Goal: Information Seeking & Learning: Find specific page/section

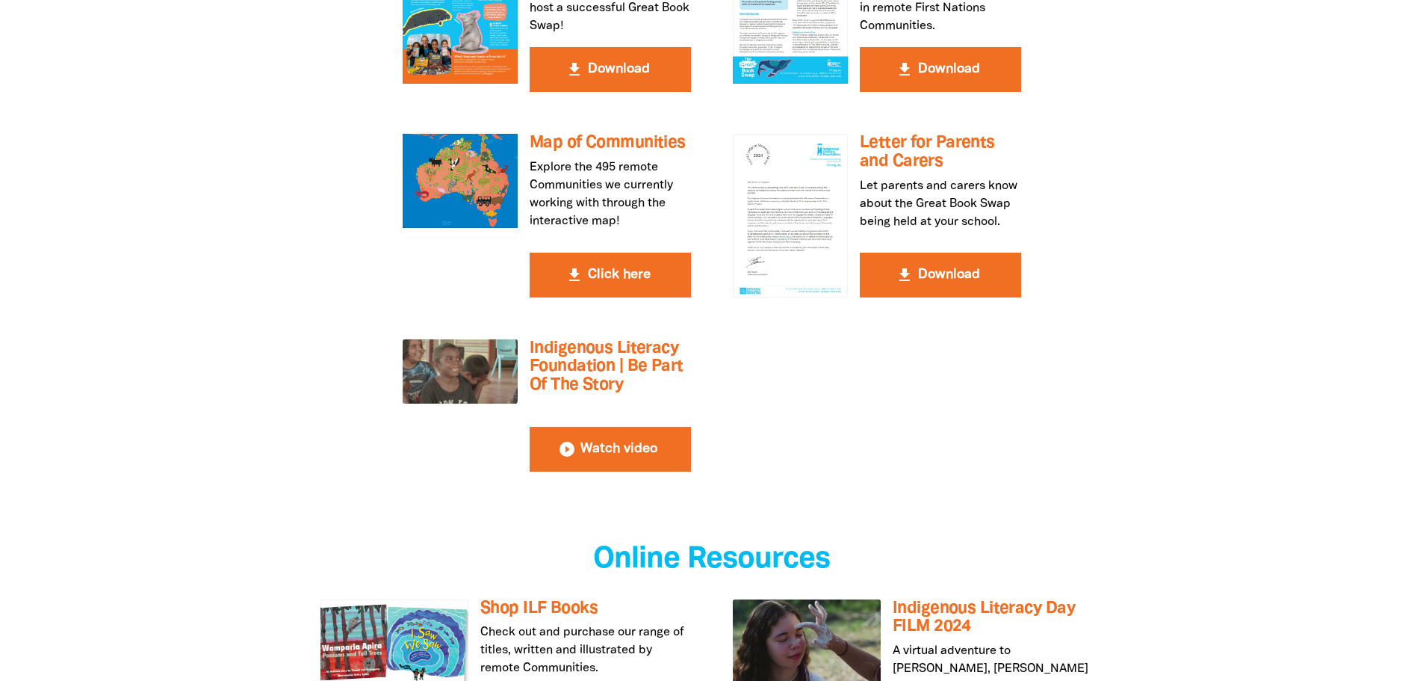
scroll to position [2695, 0]
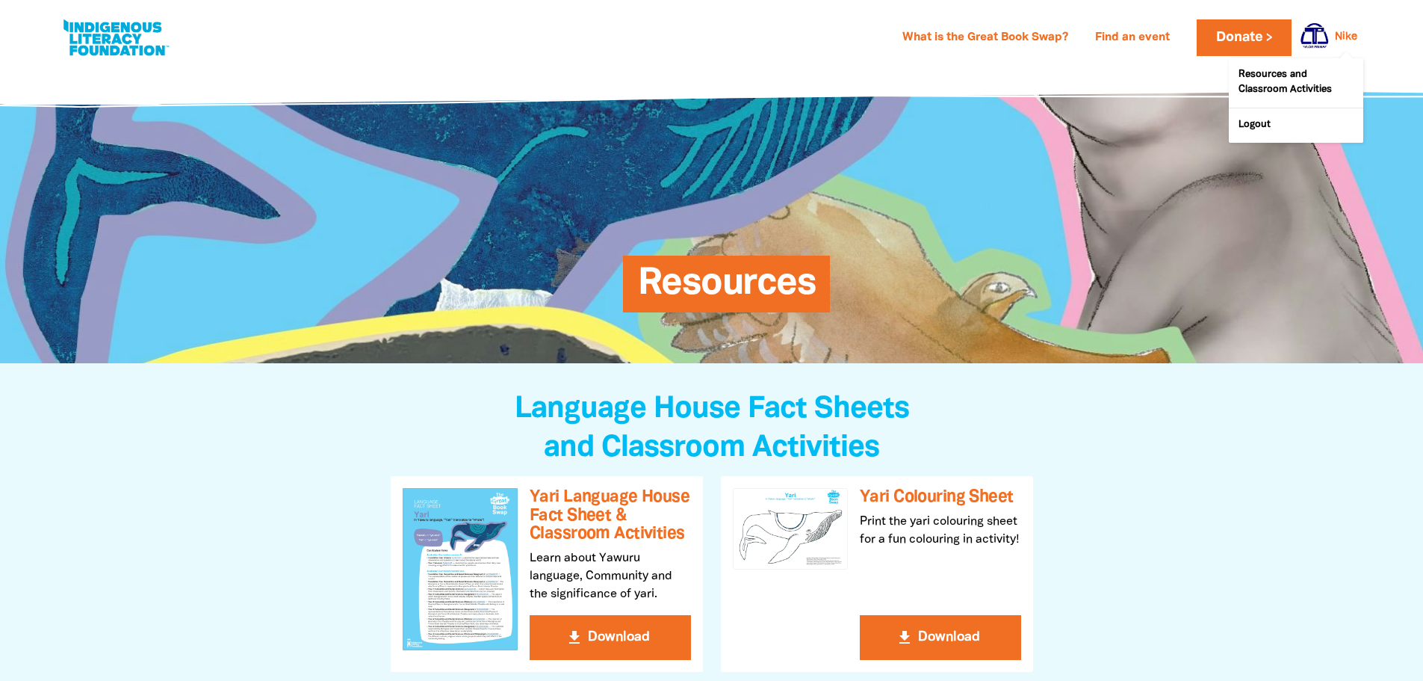
click at [1348, 40] on link "Nike" at bounding box center [1346, 37] width 22 height 10
click at [1133, 35] on link "Find an event" at bounding box center [1132, 38] width 93 height 24
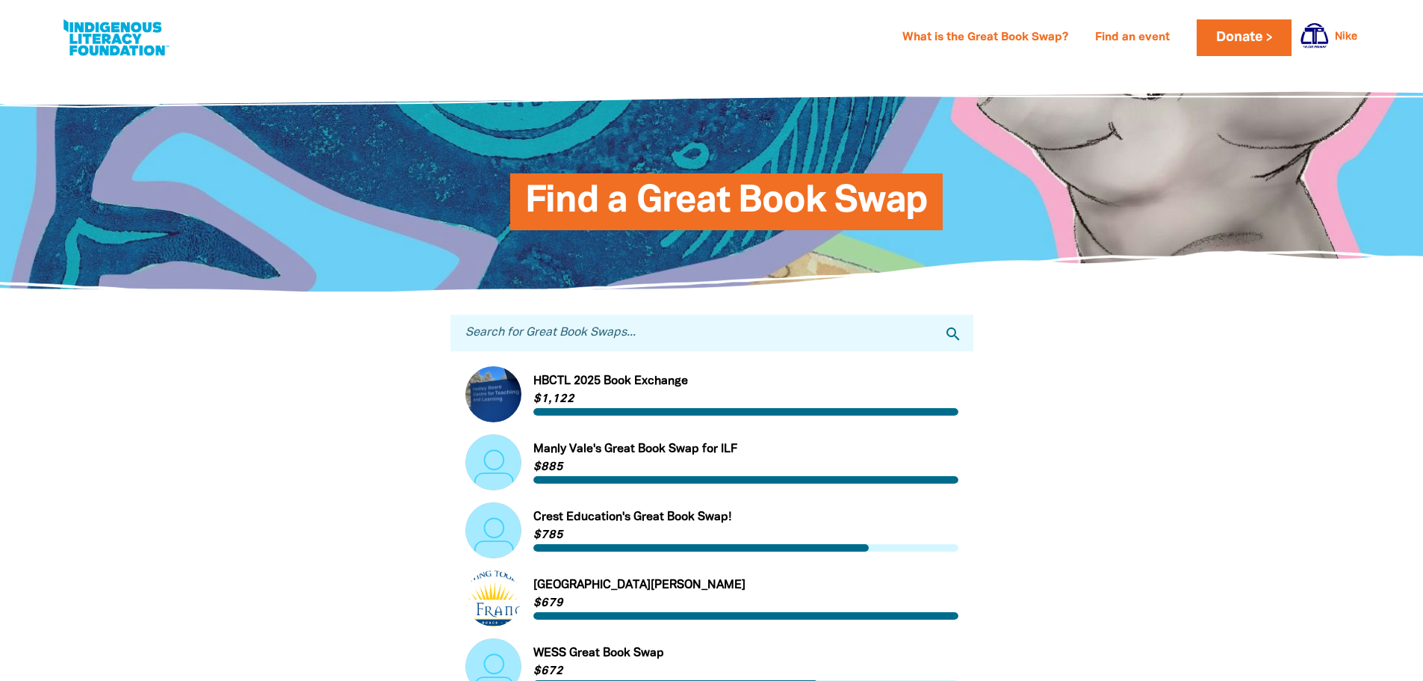
click at [513, 336] on input "Search for Great Book Swaps..." at bounding box center [711, 333] width 523 height 37
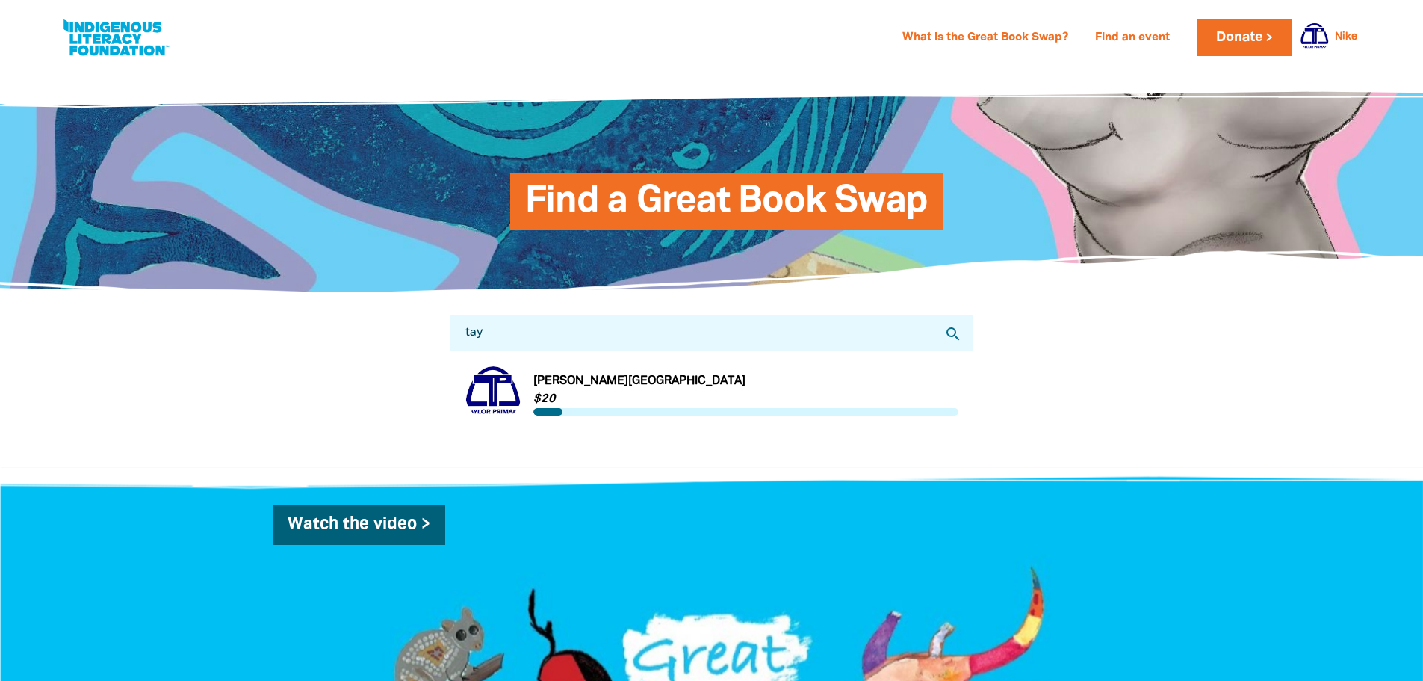
type input "taylor"
